Goal: Task Accomplishment & Management: Use online tool/utility

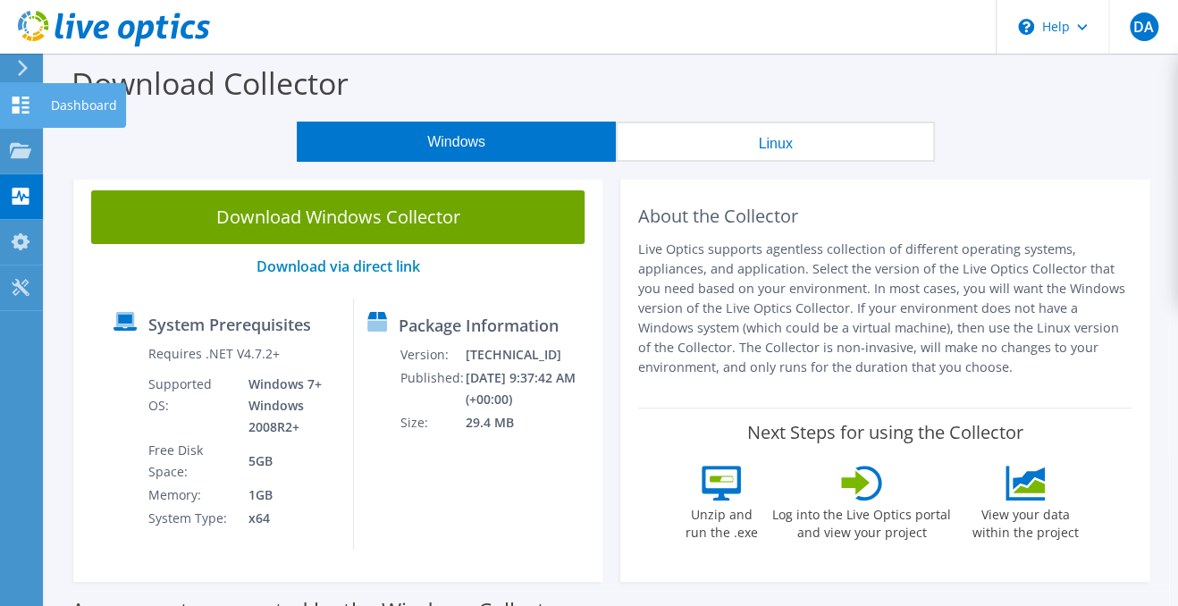
click at [23, 110] on icon at bounding box center [20, 105] width 21 height 17
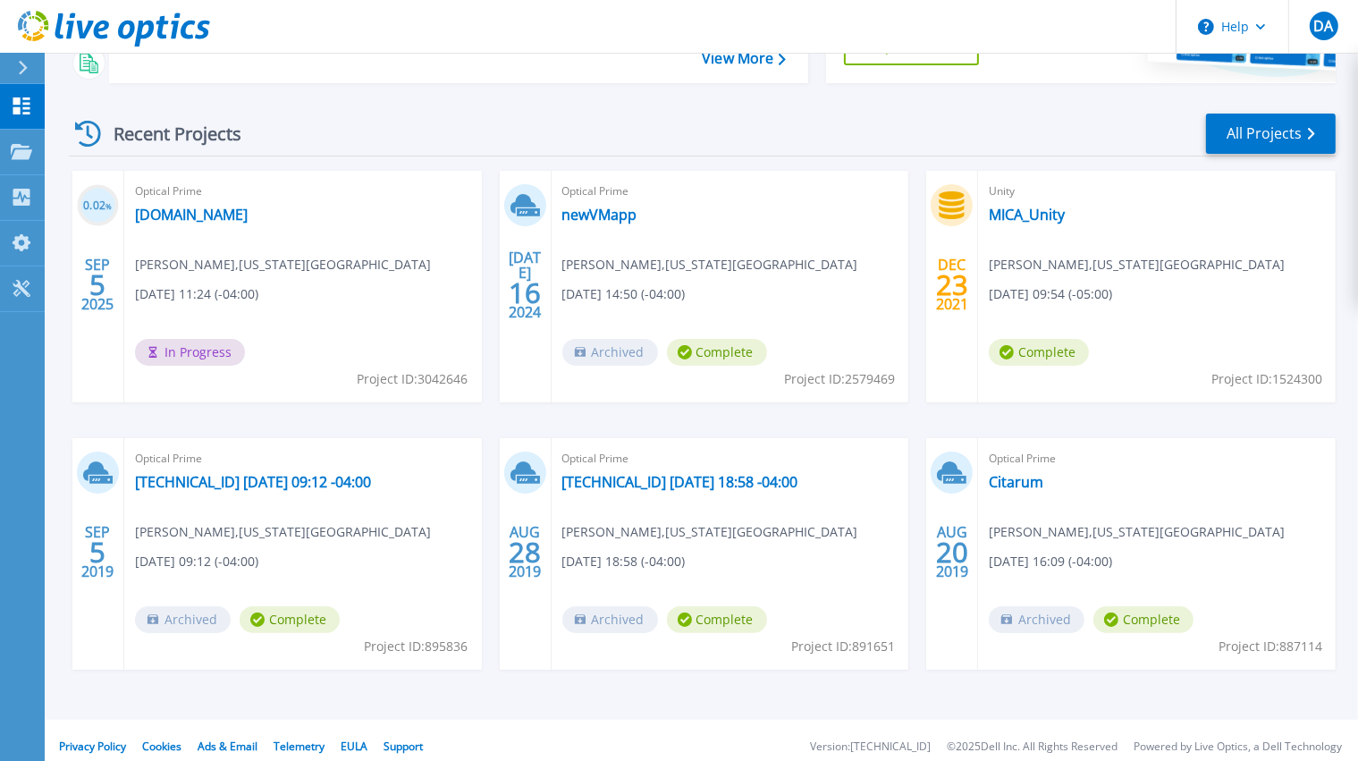
scroll to position [229, 0]
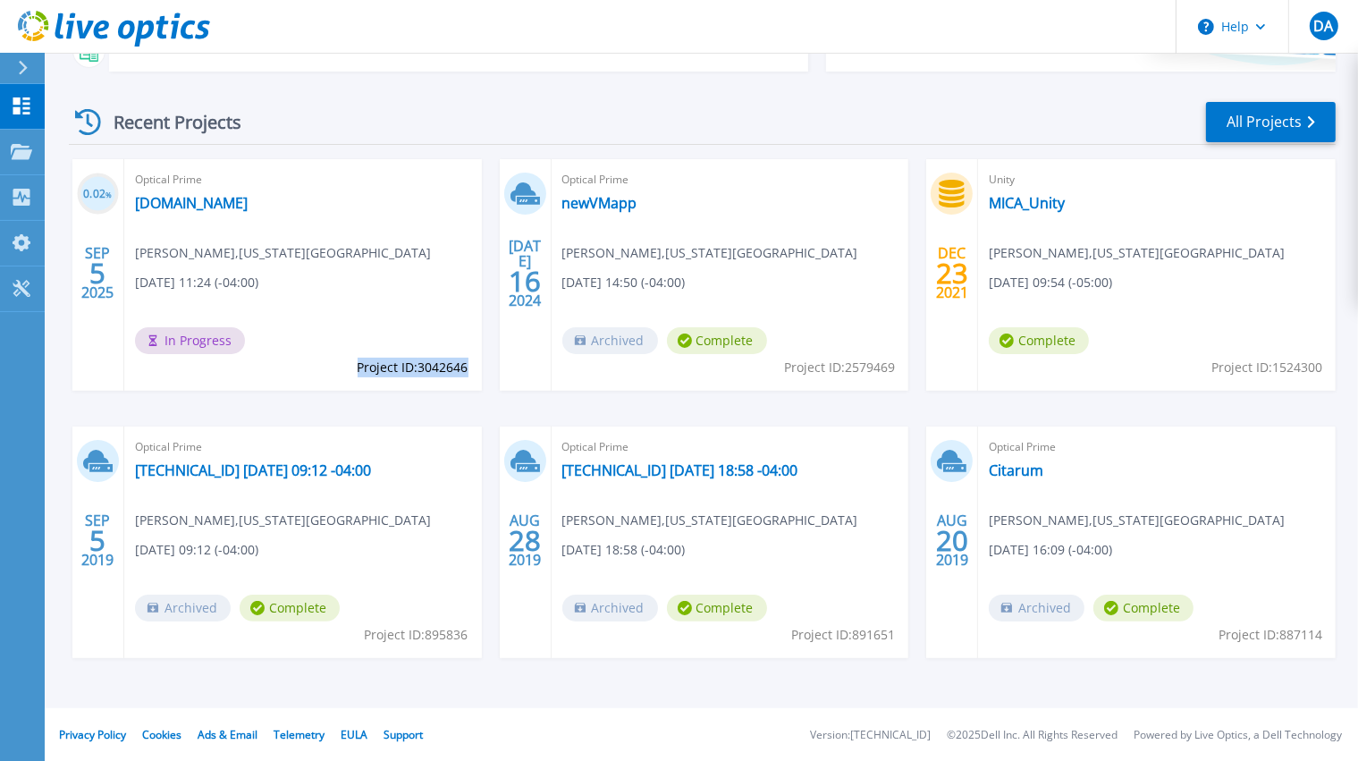
drag, startPoint x: 355, startPoint y: 367, endPoint x: 468, endPoint y: 370, distance: 113.6
click at [468, 370] on div "Optical Prime vcenterappliance.mica.edu David Apaw , MARYLAND INSTITUTE COLLEGE…" at bounding box center [303, 275] width 358 height 232
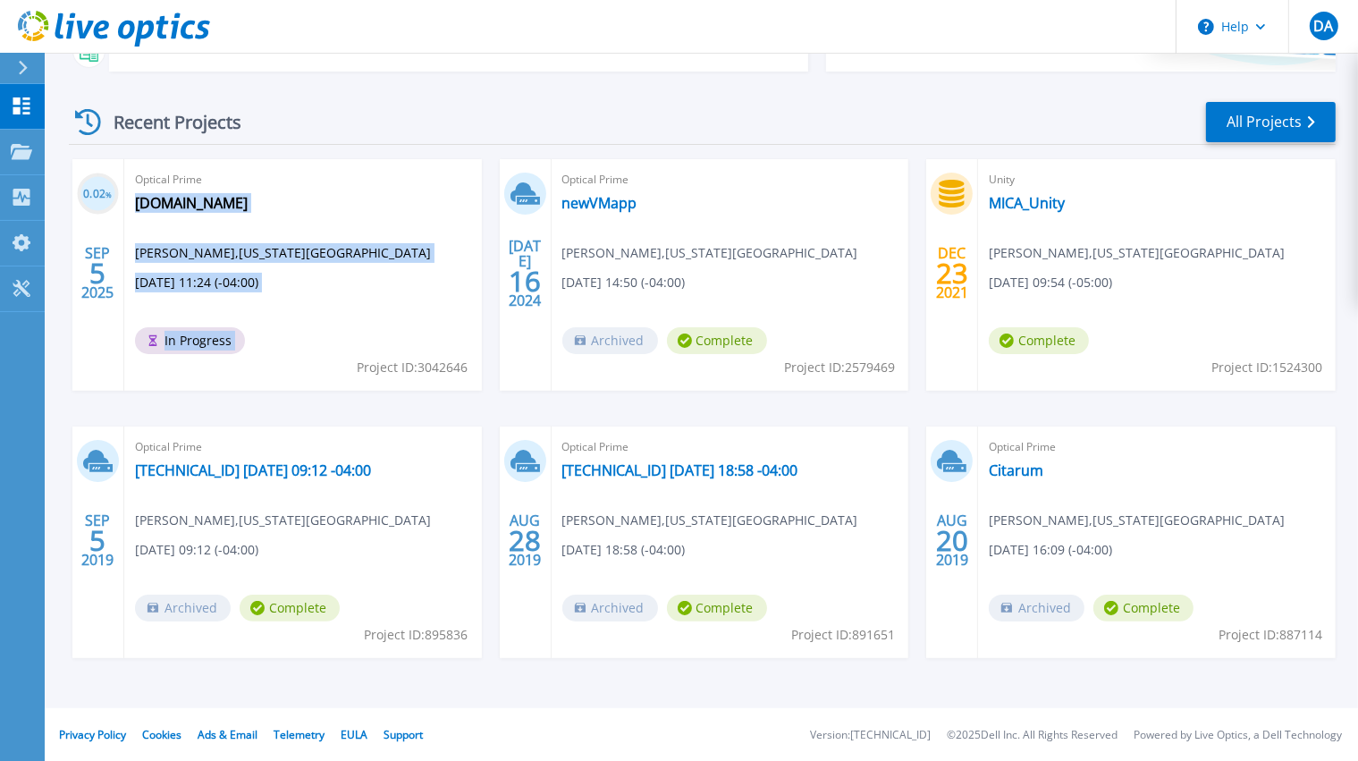
click at [361, 338] on div "Optical Prime vcenterappliance.mica.edu David Apaw , MARYLAND INSTITUTE COLLEGE…" at bounding box center [303, 275] width 358 height 232
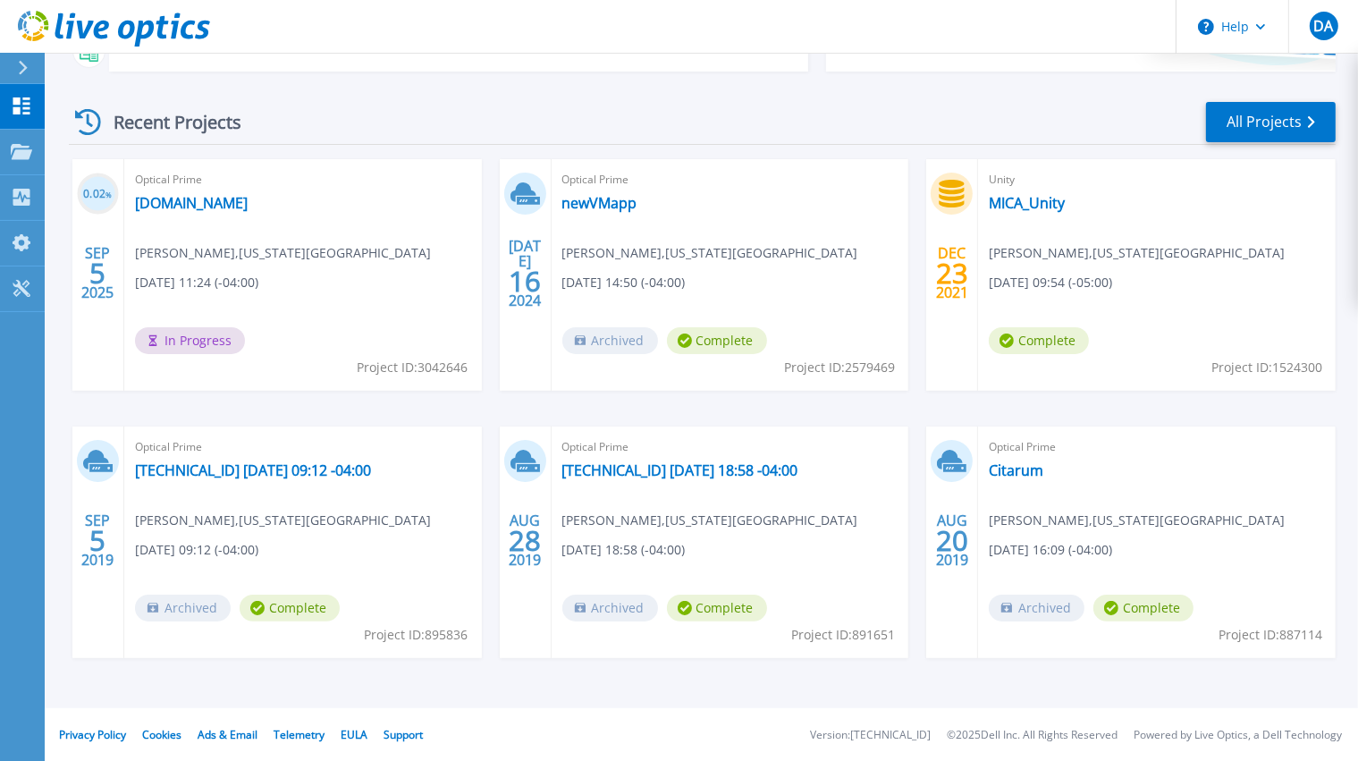
drag, startPoint x: 347, startPoint y: 367, endPoint x: 466, endPoint y: 376, distance: 119.3
click at [466, 376] on div "Optical Prime vcenterappliance.mica.edu David Apaw , MARYLAND INSTITUTE COLLEGE…" at bounding box center [303, 275] width 358 height 232
copy div "David Apaw , MARYLAND INSTITUTE COLLEGE OF ART 09/05/2025, 11:24 (-04:00) In Pr…"
